Goal: Task Accomplishment & Management: Complete application form

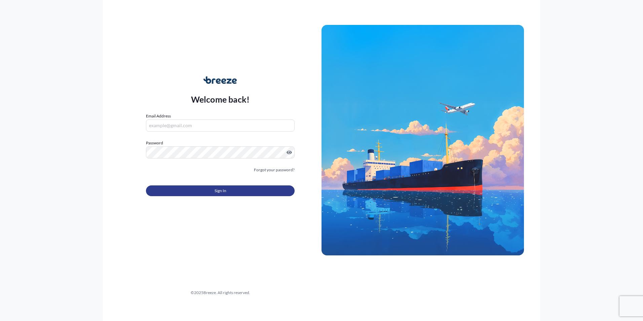
type input "[PERSON_NAME][EMAIL_ADDRESS][PERSON_NAME][DOMAIN_NAME]"
click at [234, 192] on button "Sign In" at bounding box center [220, 190] width 149 height 11
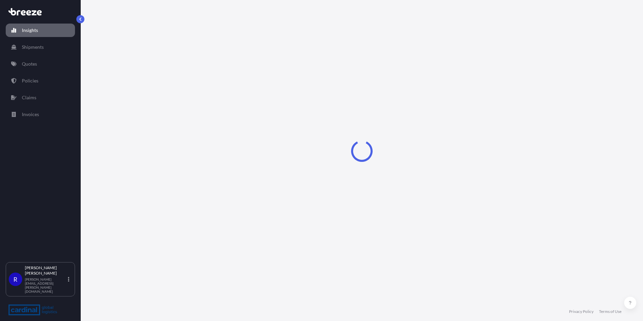
select select "2025"
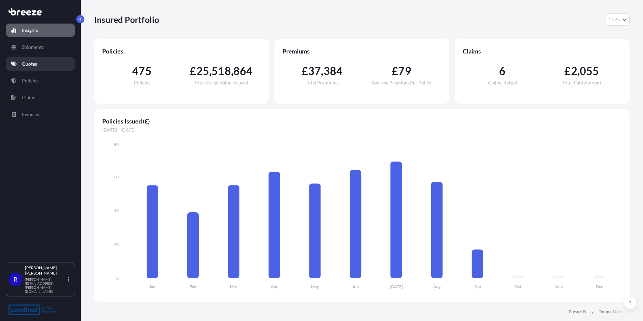
click at [64, 60] on link "Quotes" at bounding box center [40, 63] width 69 height 13
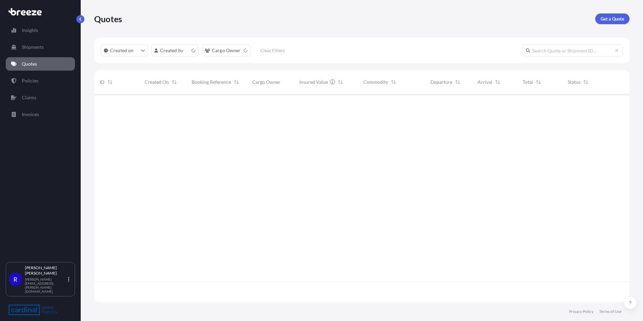
scroll to position [206, 530]
click at [604, 24] on link "Get a Quote" at bounding box center [612, 18] width 34 height 11
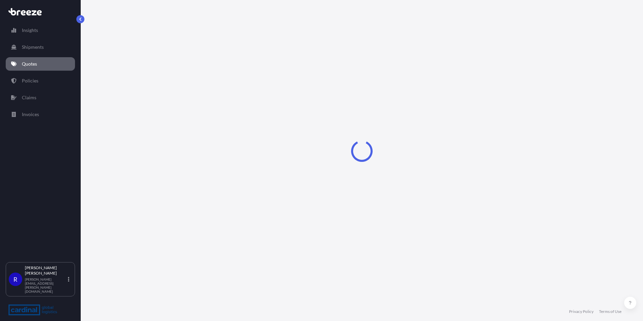
select select "Sea"
select select "1"
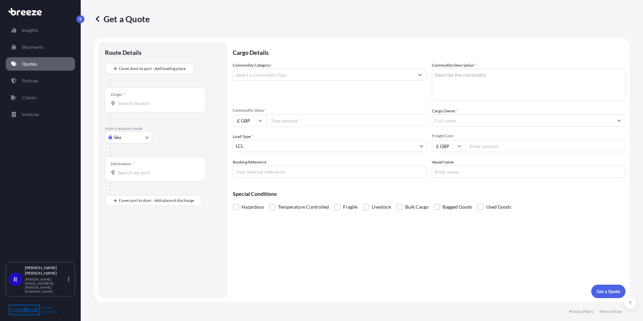
click at [133, 135] on body "Insights Shipments Quotes Policies Claims Invoices R [PERSON_NAME] [PERSON_NAME…" at bounding box center [321, 160] width 643 height 321
click at [132, 179] on div "Road" at bounding box center [129, 179] width 42 height 12
select select "Road"
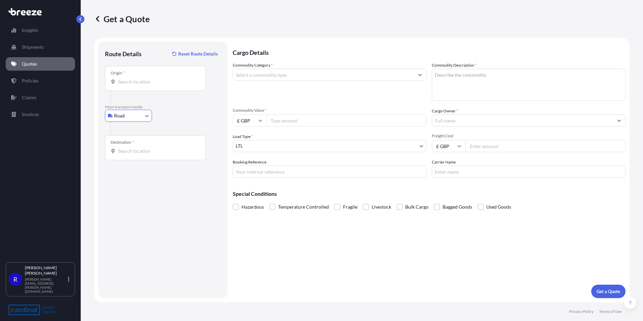
click at [142, 87] on div "Origin *" at bounding box center [155, 78] width 101 height 25
click at [142, 85] on input "Origin *" at bounding box center [157, 81] width 79 height 7
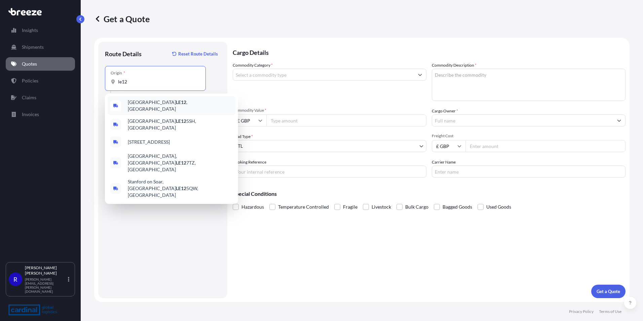
click at [159, 111] on div "Loughborough LE12 , [GEOGRAPHIC_DATA]" at bounding box center [172, 105] width 128 height 19
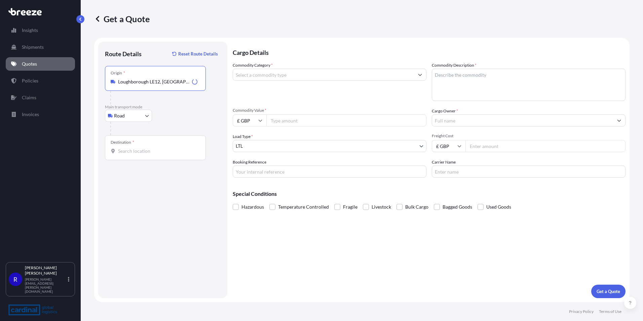
type input "Loughborough LE12, [GEOGRAPHIC_DATA]"
click at [157, 144] on div "Destination *" at bounding box center [155, 147] width 101 height 25
click at [157, 148] on input "Destination *" at bounding box center [157, 151] width 79 height 7
click at [130, 152] on input "Destination * Please select a destination" at bounding box center [157, 151] width 79 height 7
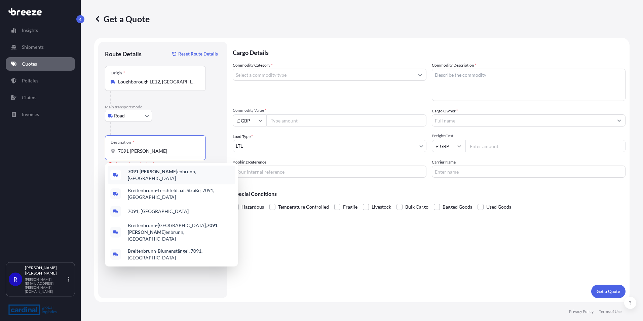
click at [161, 174] on span "7091 [PERSON_NAME] enbrunn, [GEOGRAPHIC_DATA]" at bounding box center [180, 174] width 105 height 13
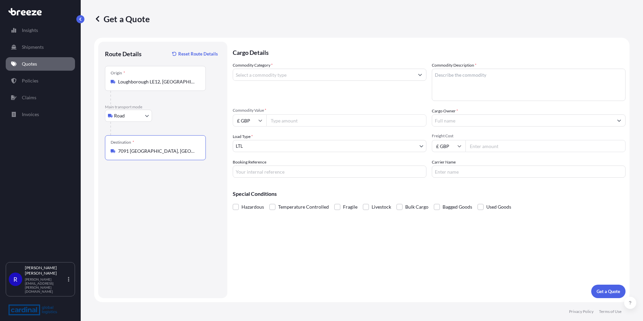
type input "7091 [GEOGRAPHIC_DATA], [GEOGRAPHIC_DATA]"
click at [272, 142] on body "4 options available. 0 options available. 5 options available. 0 options availa…" at bounding box center [321, 160] width 643 height 321
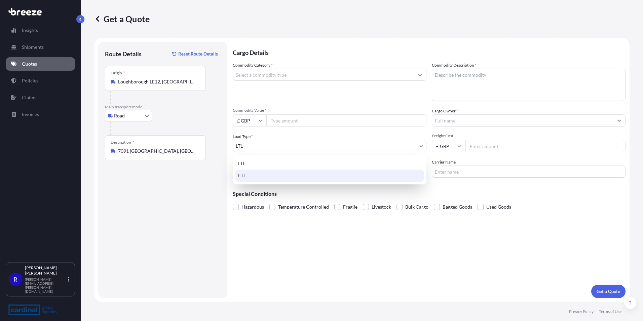
click at [269, 176] on div "FTL" at bounding box center [329, 175] width 188 height 12
select select "2"
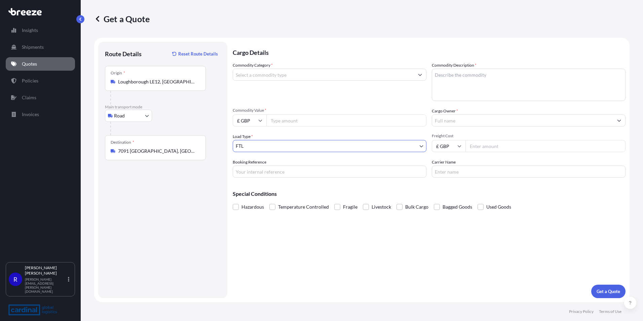
click at [464, 80] on textarea "Commodity Description *" at bounding box center [529, 85] width 194 height 32
type textarea "furniture"
click at [294, 75] on input "Commodity Category *" at bounding box center [323, 75] width 181 height 12
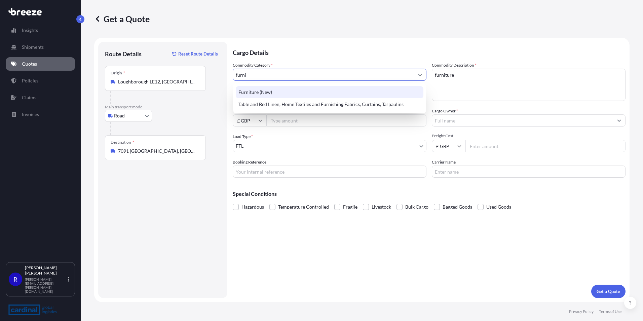
click at [271, 94] on div "Furniture (New)" at bounding box center [330, 92] width 188 height 12
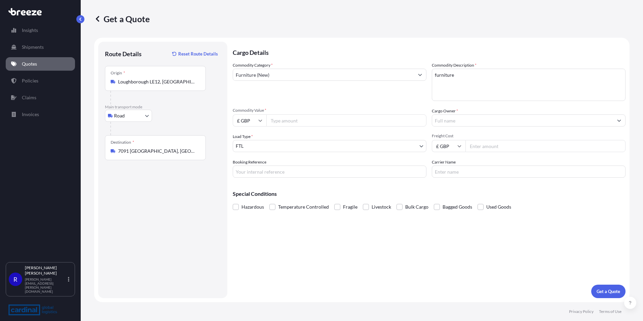
type input "Arms and Ammunition"
click at [255, 170] on input "Booking Reference" at bounding box center [330, 171] width 194 height 12
paste input "2PER5070046"
type input "2PER5070046"
drag, startPoint x: 478, startPoint y: 147, endPoint x: 485, endPoint y: 148, distance: 6.1
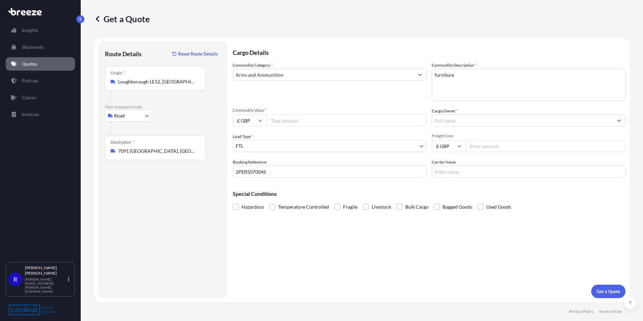
click at [479, 147] on input "Freight Cost" at bounding box center [545, 146] width 160 height 12
type input "2000"
click at [294, 119] on input "Commodity Value *" at bounding box center [346, 120] width 160 height 12
type input "25561.70"
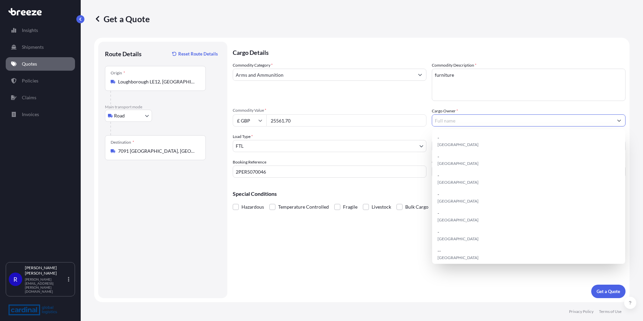
click at [466, 124] on input "Cargo Owner *" at bounding box center [522, 120] width 181 height 12
paste input "[PERSON_NAME] & [PERSON_NAME]"
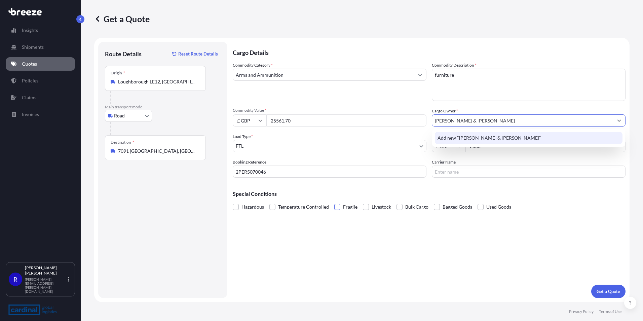
type input "[PERSON_NAME] & [PERSON_NAME]"
click at [337, 206] on span at bounding box center [337, 207] width 6 height 6
click at [334, 202] on input "Fragile" at bounding box center [334, 202] width 0 height 0
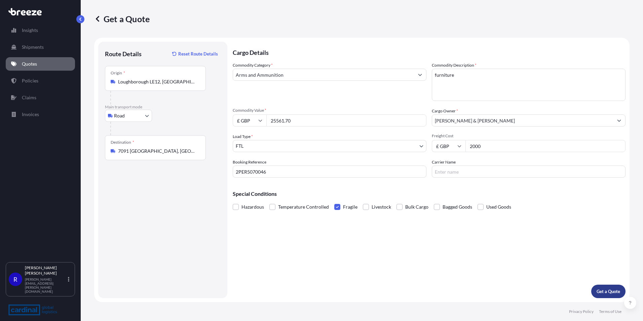
click at [608, 290] on p "Get a Quote" at bounding box center [609, 291] width 24 height 7
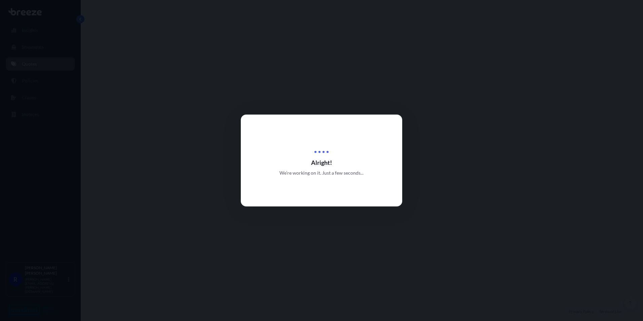
select select "Road"
select select "2"
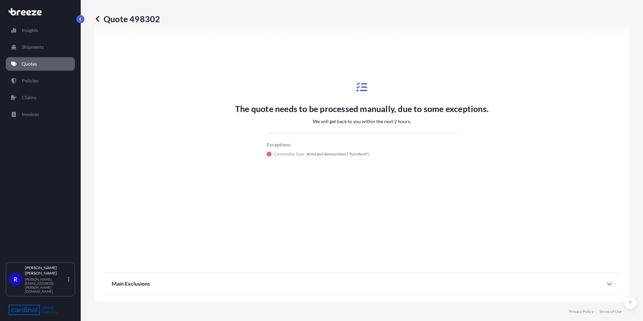
scroll to position [274, 0]
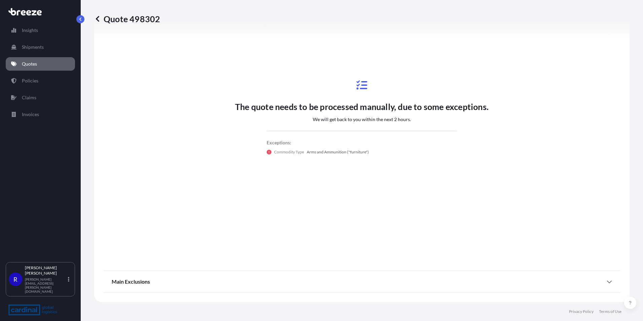
click at [97, 21] on icon at bounding box center [97, 18] width 7 height 7
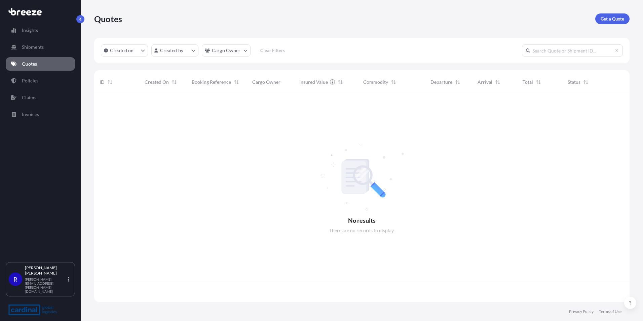
scroll to position [206, 530]
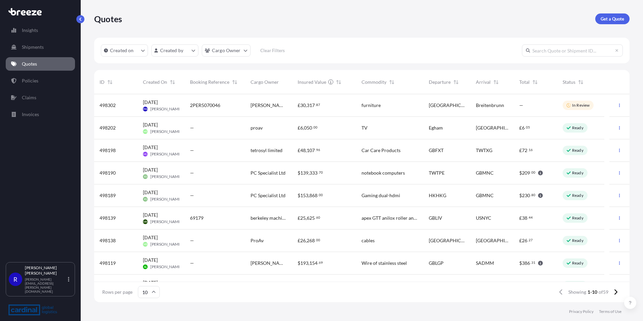
click at [202, 106] on span "2PER5070046" at bounding box center [205, 105] width 30 height 7
select select "Road"
select select "2"
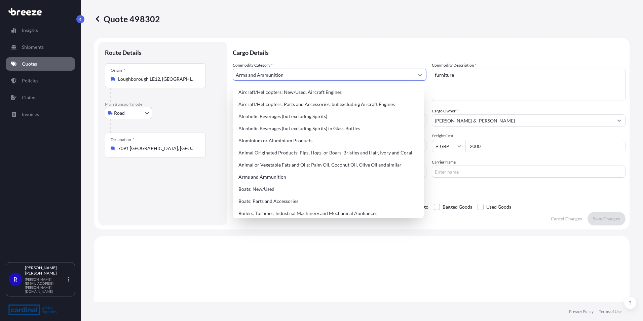
click at [317, 77] on input "Arms and Ammunition" at bounding box center [323, 75] width 181 height 12
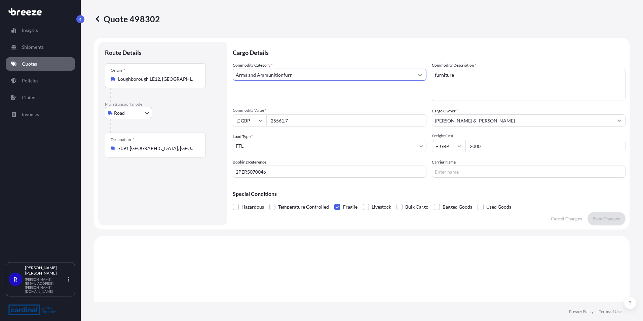
drag, startPoint x: 311, startPoint y: 76, endPoint x: 169, endPoint y: 64, distance: 142.4
click at [169, 64] on form "Route Details Place of loading Road Road Rail Origin * [GEOGRAPHIC_DATA] Main t…" at bounding box center [361, 134] width 535 height 192
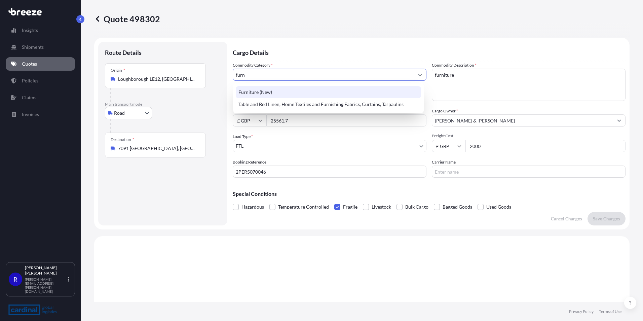
click at [320, 91] on div "Furniture (New)" at bounding box center [328, 92] width 185 height 12
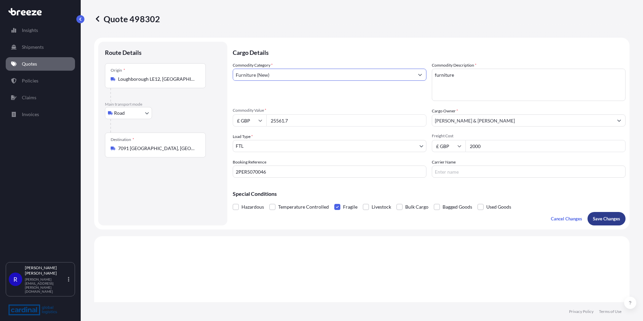
type input "Furniture (New)"
click at [607, 221] on p "Save Changes" at bounding box center [606, 218] width 27 height 7
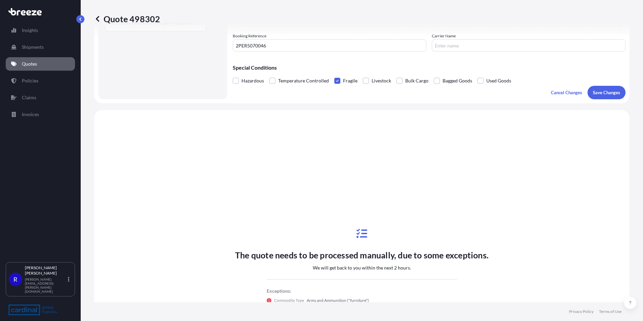
scroll to position [202, 0]
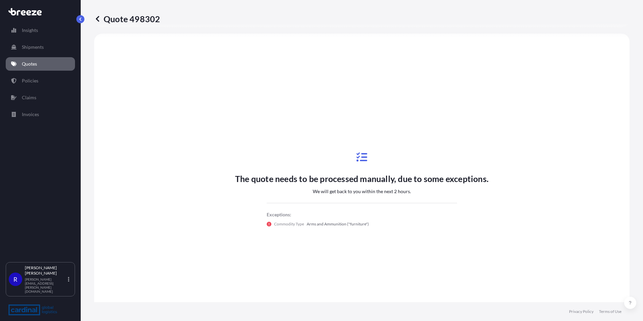
select select "Road"
select select "2"
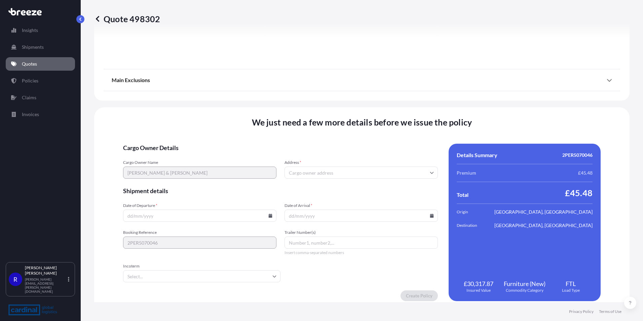
scroll to position [746, 0]
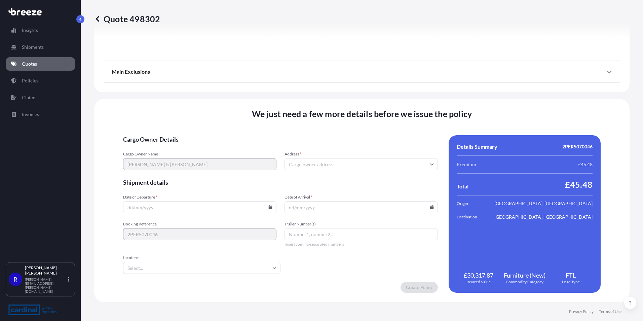
click at [310, 164] on input "Address *" at bounding box center [360, 164] width 153 height 12
click at [161, 204] on input "Date of Departure *" at bounding box center [199, 207] width 153 height 12
click at [270, 207] on icon at bounding box center [271, 207] width 4 height 4
click at [155, 132] on button "8" at bounding box center [153, 134] width 11 height 11
type input "[DATE]"
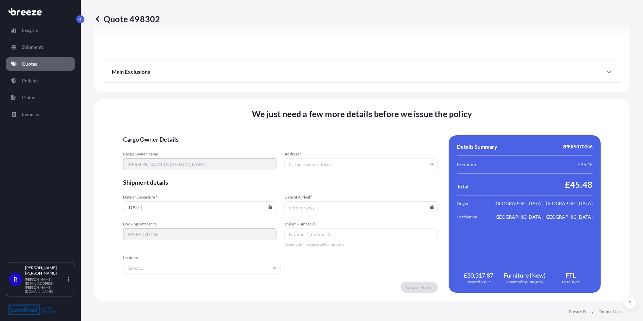
click at [303, 206] on input "Date of Arrival *" at bounding box center [360, 207] width 153 height 12
click at [431, 208] on input "Date of Arrival *" at bounding box center [360, 207] width 153 height 12
click at [430, 207] on icon at bounding box center [432, 207] width 4 height 4
click at [343, 135] on button "10" at bounding box center [342, 134] width 11 height 11
type input "[DATE]"
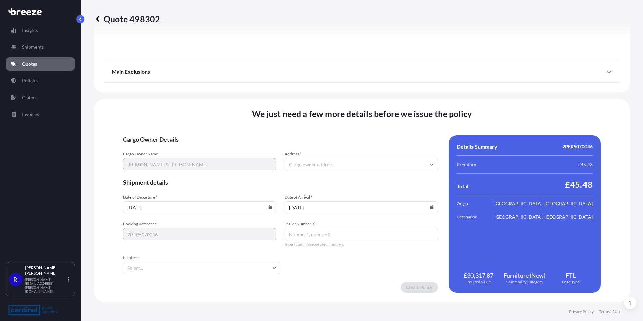
click at [189, 268] on input "Incoterm" at bounding box center [201, 268] width 157 height 12
click at [149, 224] on li "DDP" at bounding box center [202, 224] width 149 height 13
click at [303, 164] on input "Address *" at bounding box center [360, 164] width 153 height 12
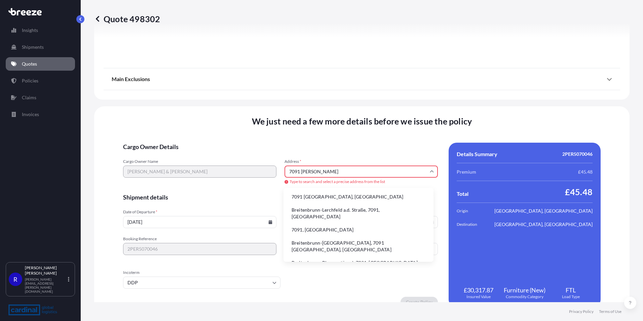
click at [325, 197] on li "7091 [GEOGRAPHIC_DATA], [GEOGRAPHIC_DATA]" at bounding box center [358, 196] width 145 height 13
type input "7091 [GEOGRAPHIC_DATA], [GEOGRAPHIC_DATA]"
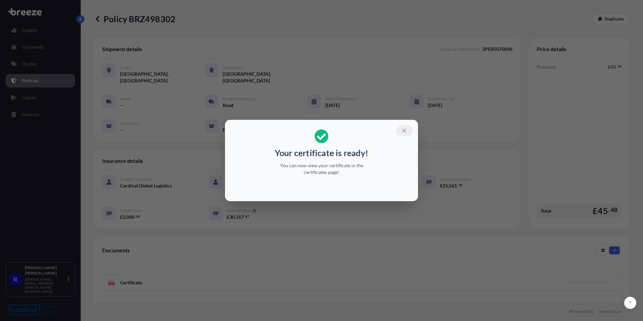
click at [404, 131] on icon "button" at bounding box center [404, 130] width 4 height 4
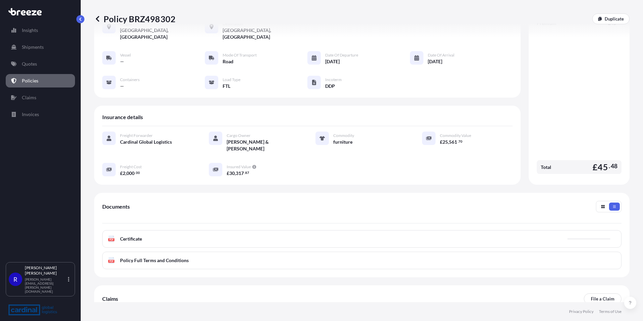
scroll to position [84, 0]
